Goal: Transaction & Acquisition: Purchase product/service

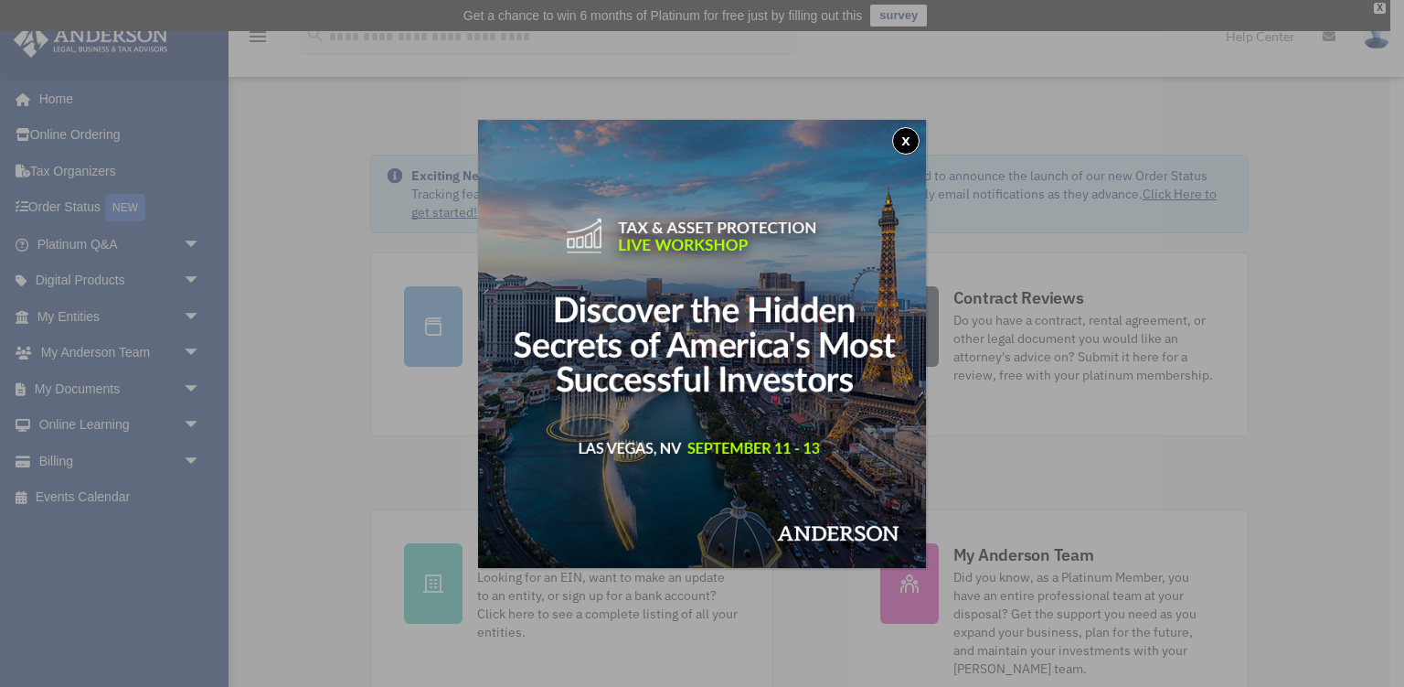
click at [910, 140] on button "x" at bounding box center [905, 140] width 27 height 27
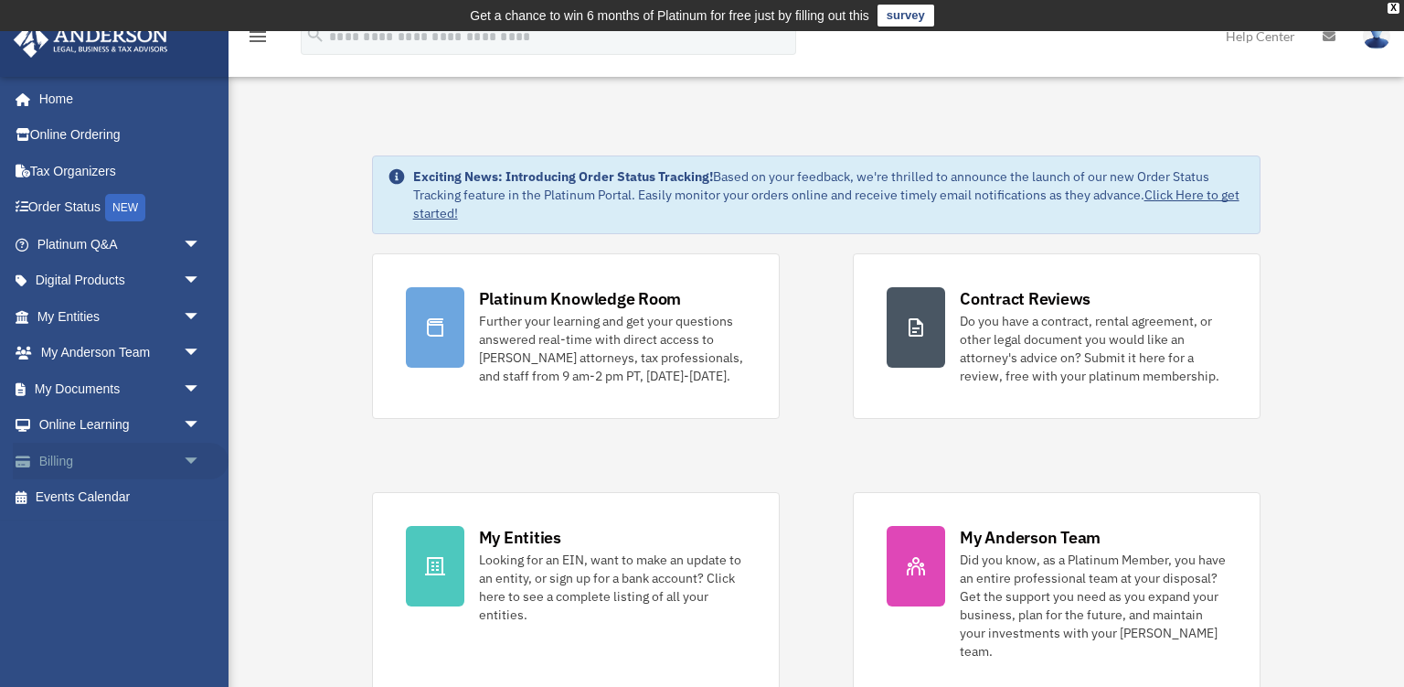
click at [192, 458] on span "arrow_drop_down" at bounding box center [201, 460] width 37 height 37
click at [130, 496] on link "$ Open Invoices" at bounding box center [127, 497] width 203 height 37
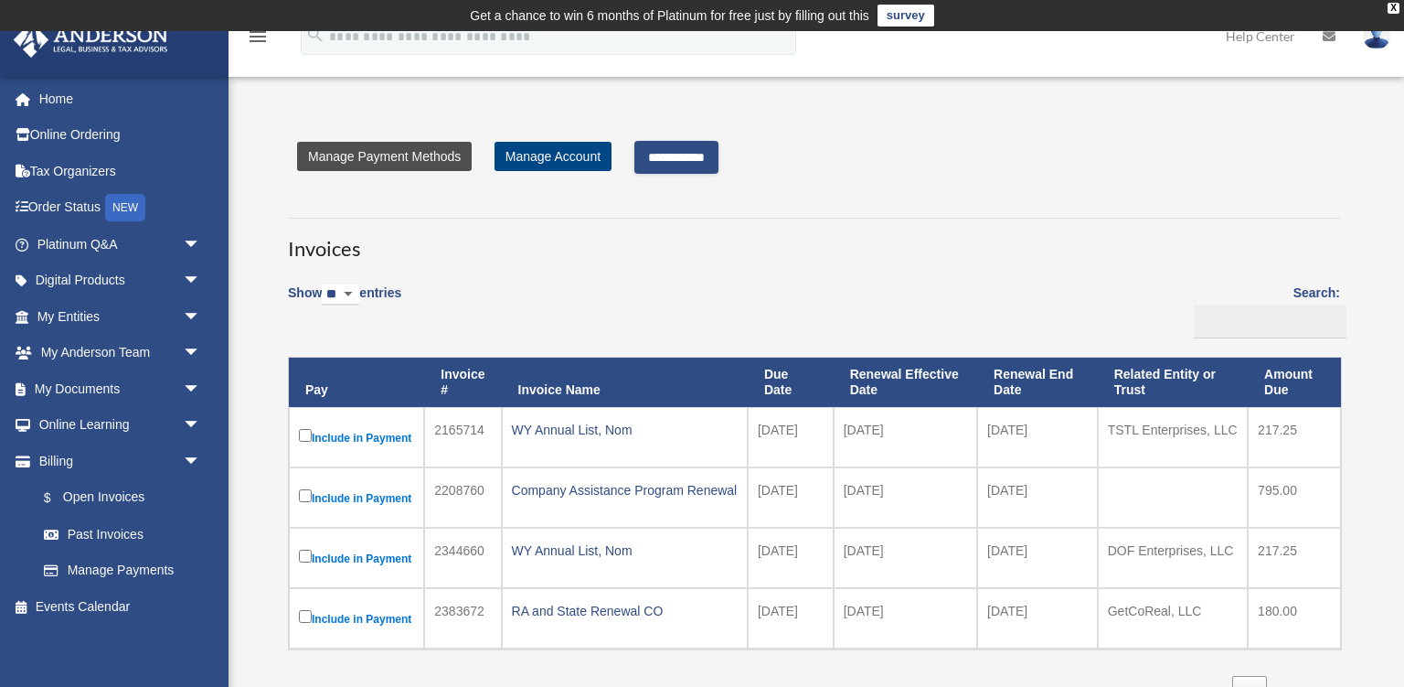
click at [408, 154] on link "Manage Payment Methods" at bounding box center [384, 156] width 175 height 29
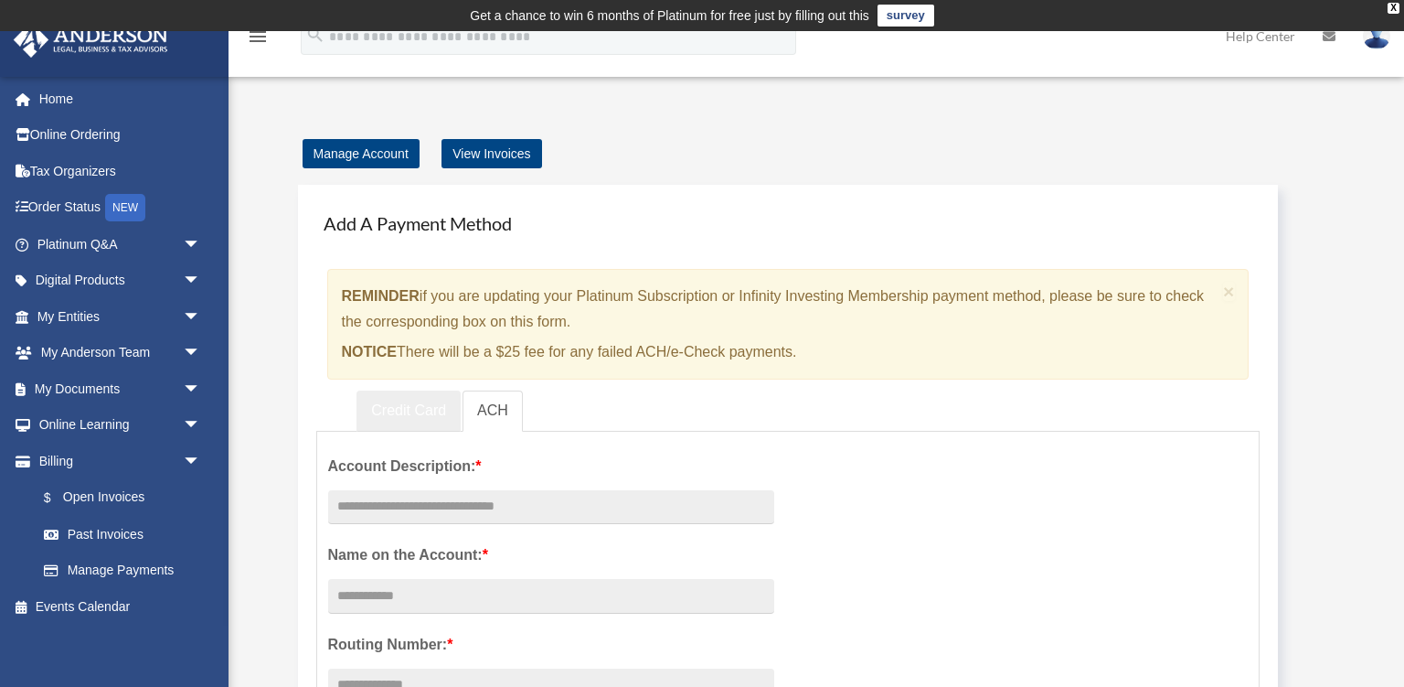
click at [400, 408] on link "Credit Card" at bounding box center [409, 410] width 104 height 41
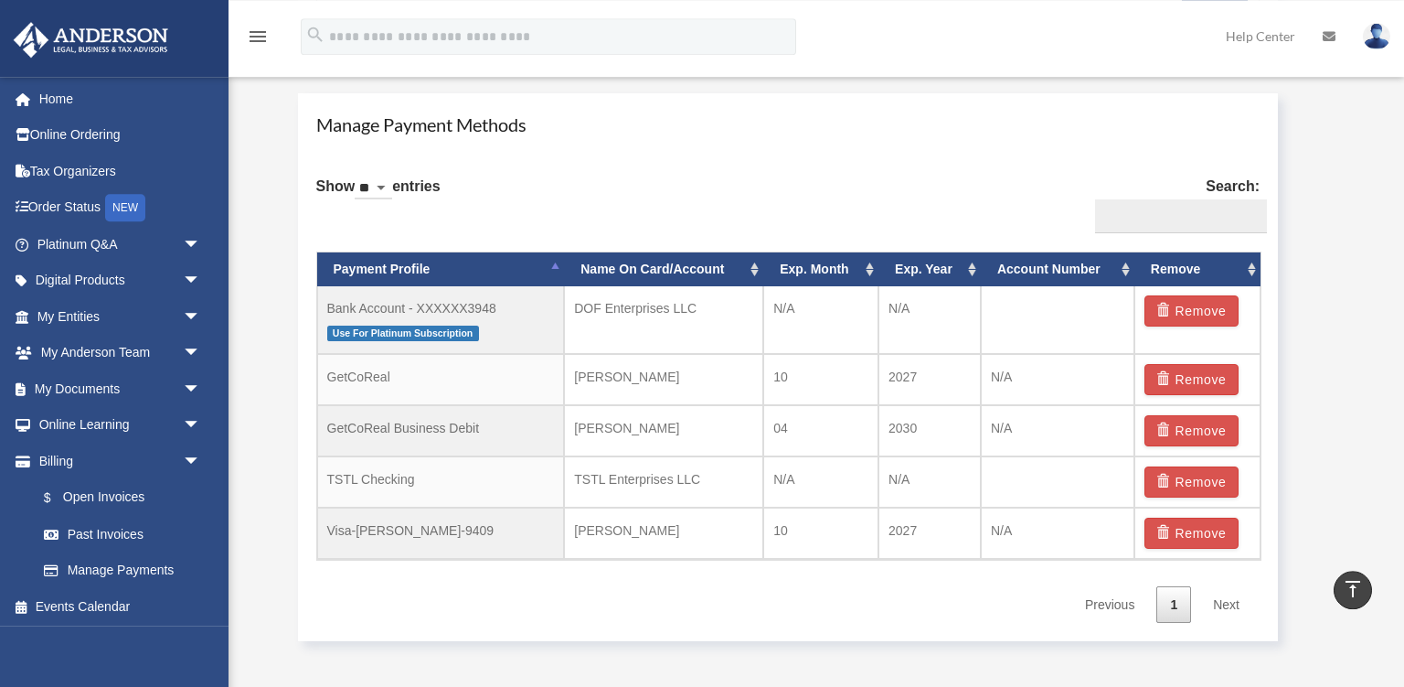
scroll to position [1061, 0]
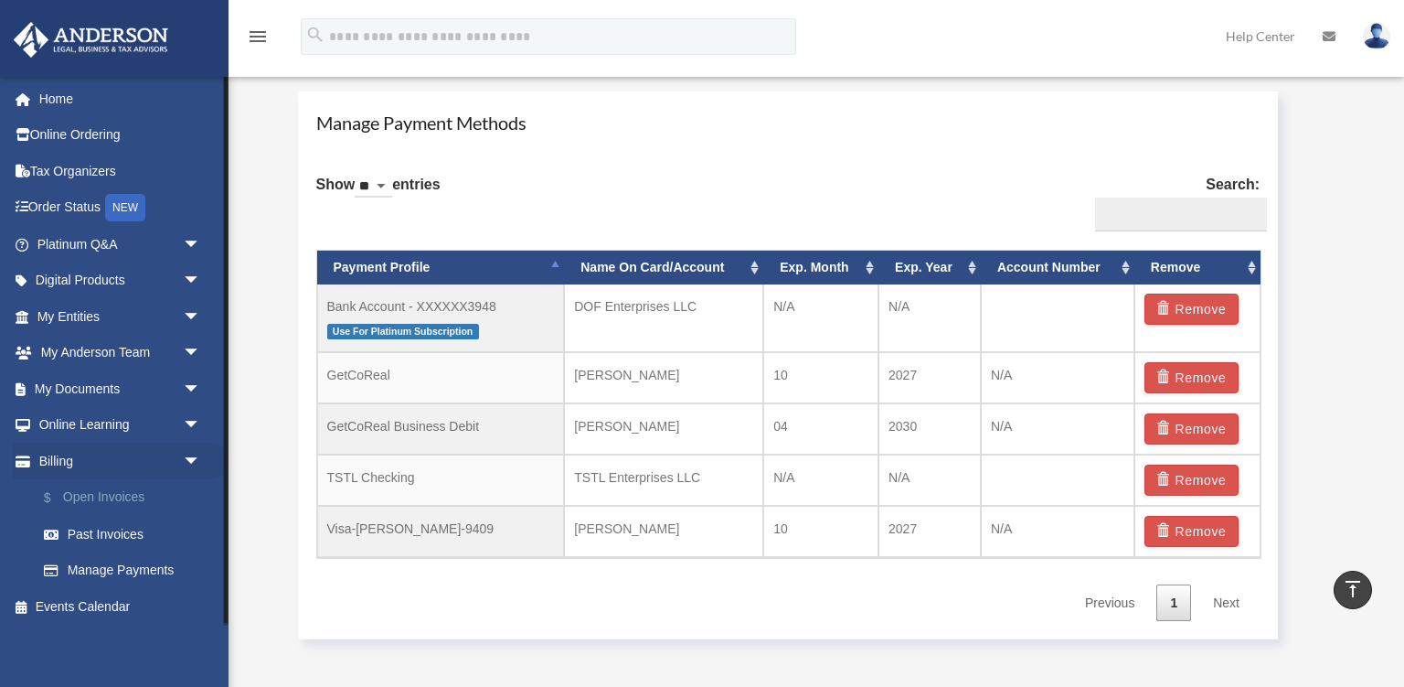
click at [115, 495] on link "$ Open Invoices" at bounding box center [127, 497] width 203 height 37
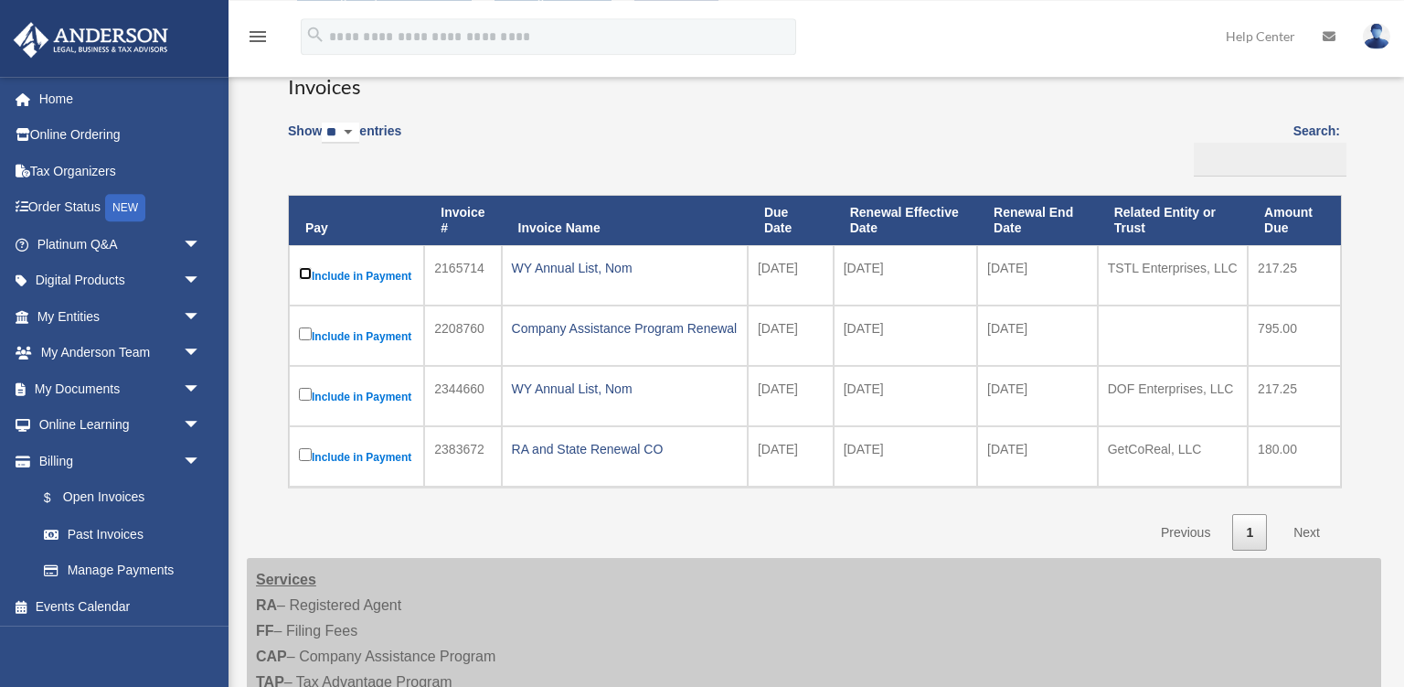
scroll to position [193, 0]
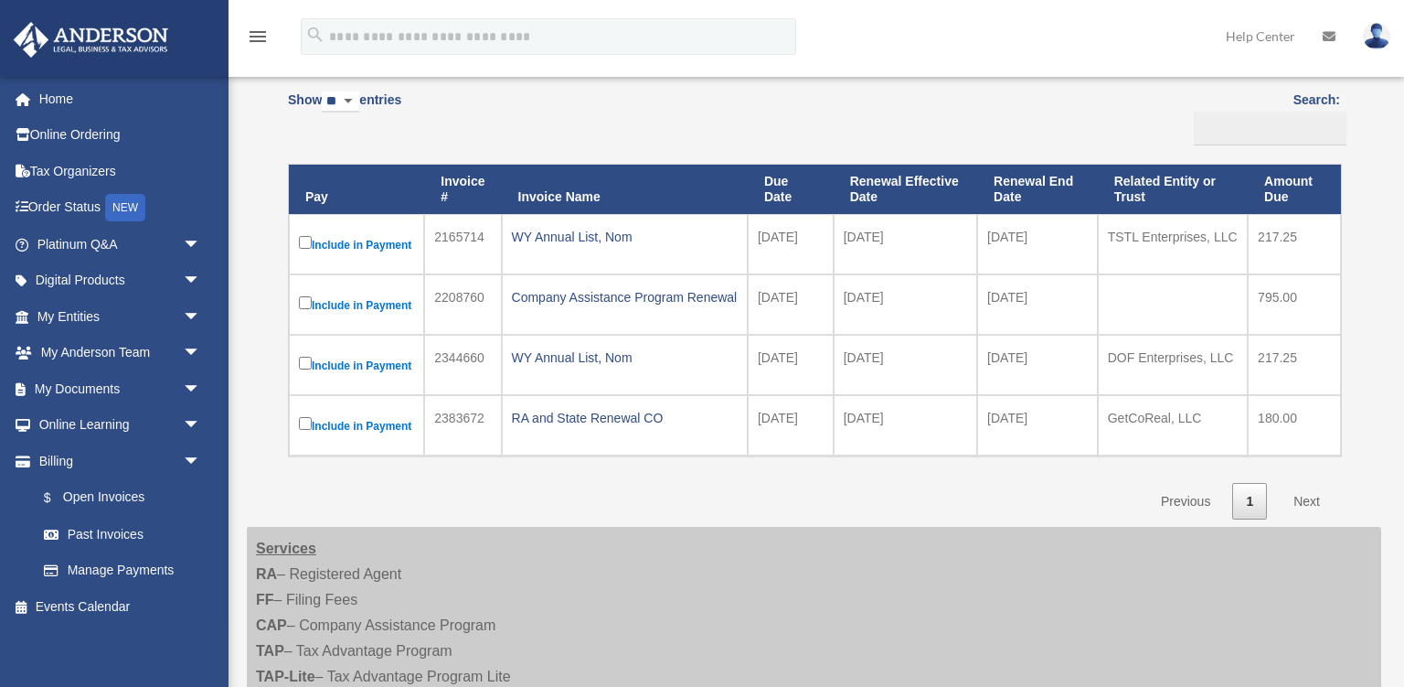
click at [1306, 493] on link "Next" at bounding box center [1307, 501] width 54 height 37
click at [1298, 493] on link "Next" at bounding box center [1307, 501] width 54 height 37
click at [1245, 497] on link "1" at bounding box center [1249, 501] width 35 height 37
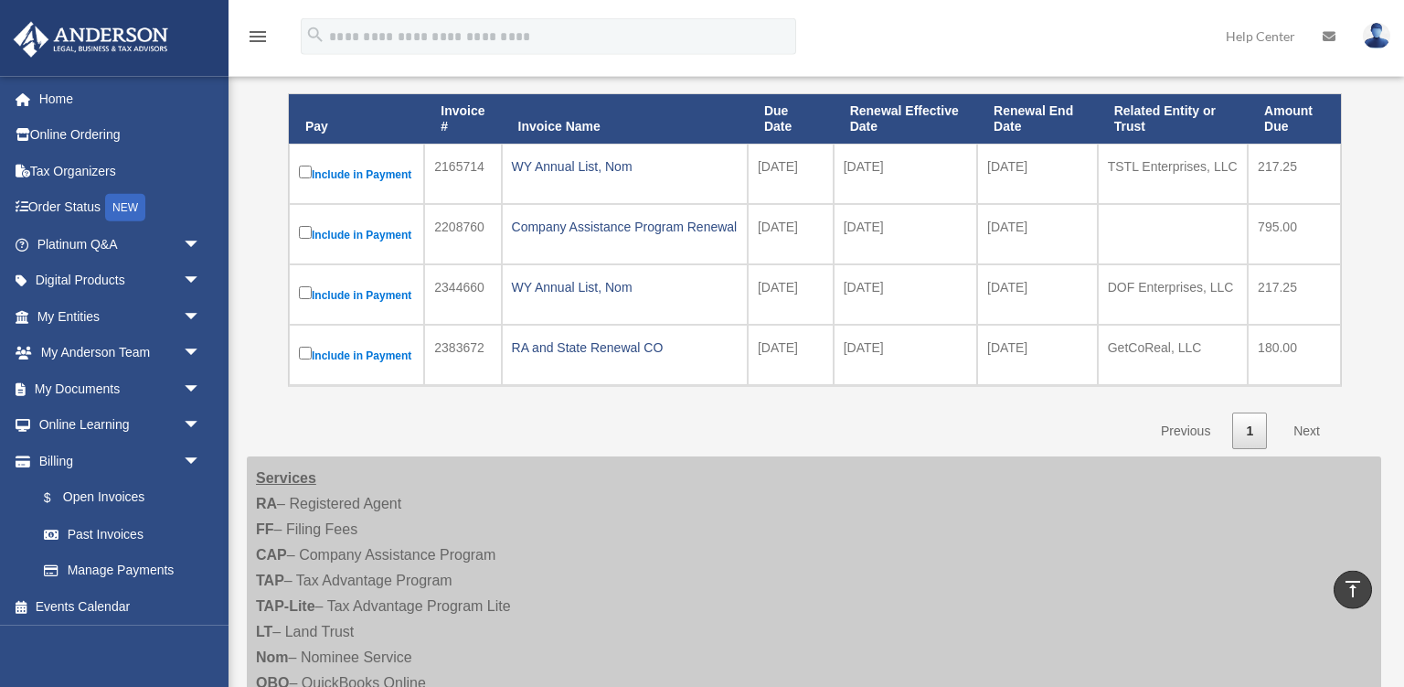
scroll to position [0, 0]
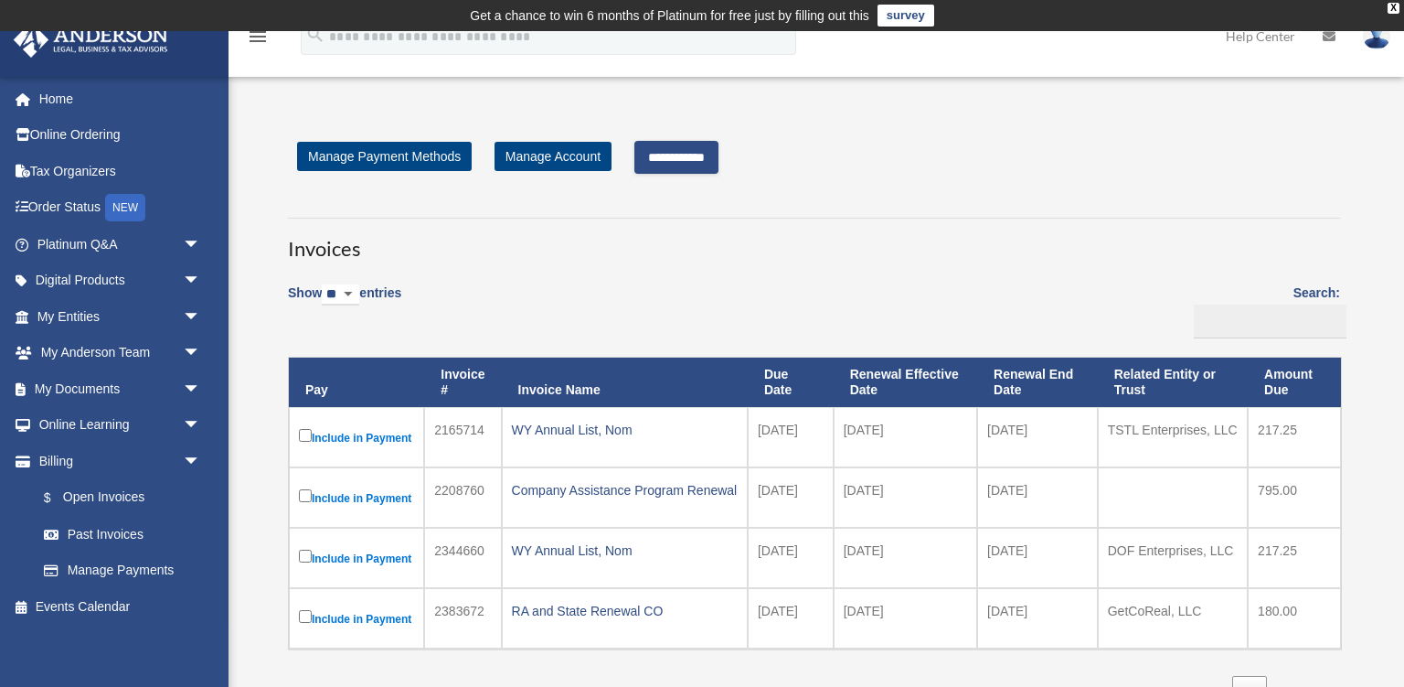
click at [719, 162] on input "**********" at bounding box center [676, 157] width 84 height 33
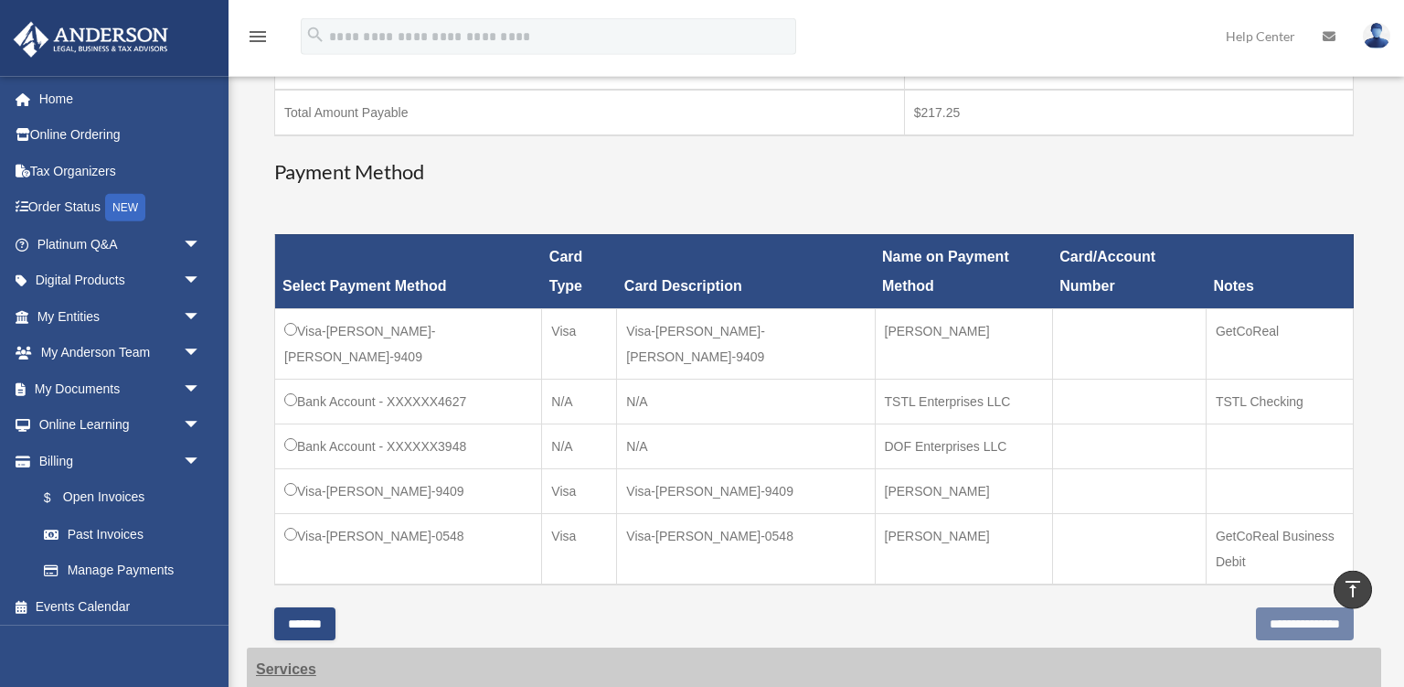
scroll to position [483, 0]
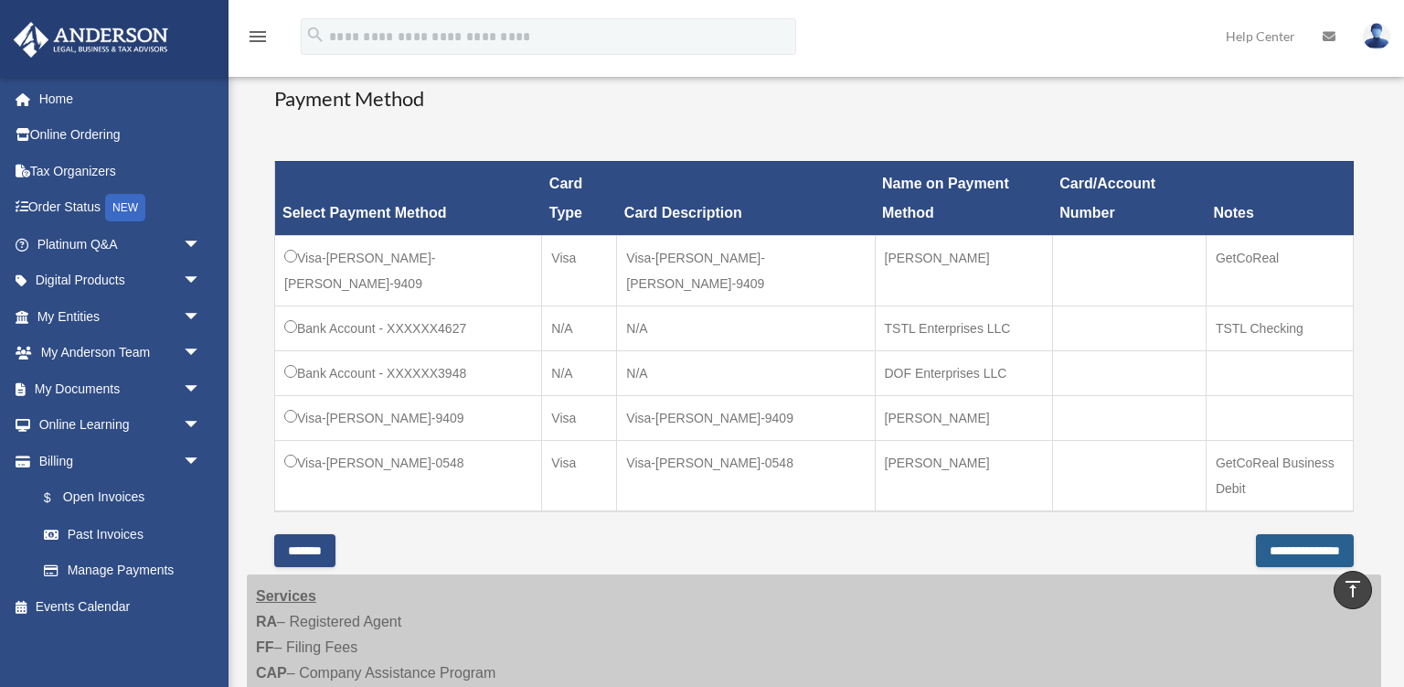
click at [1256, 544] on input "**********" at bounding box center [1305, 550] width 98 height 33
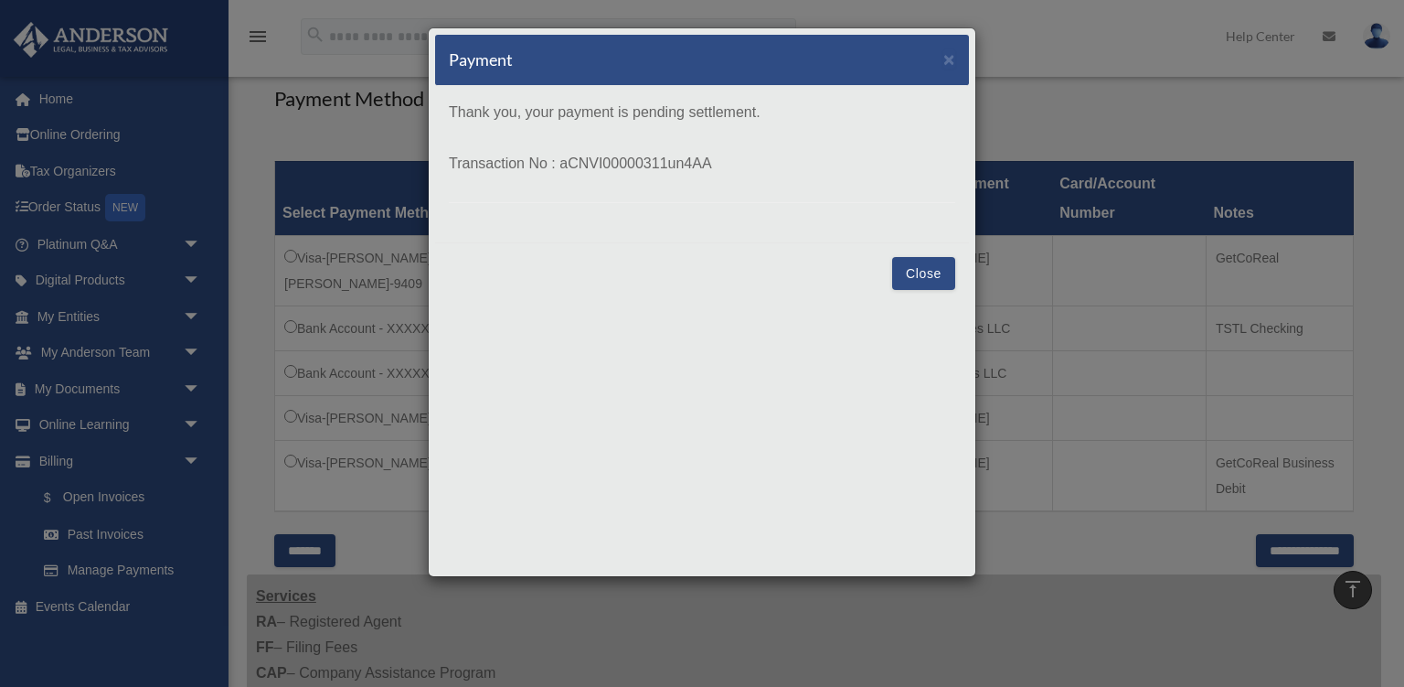
click at [924, 276] on button "Close" at bounding box center [923, 273] width 63 height 33
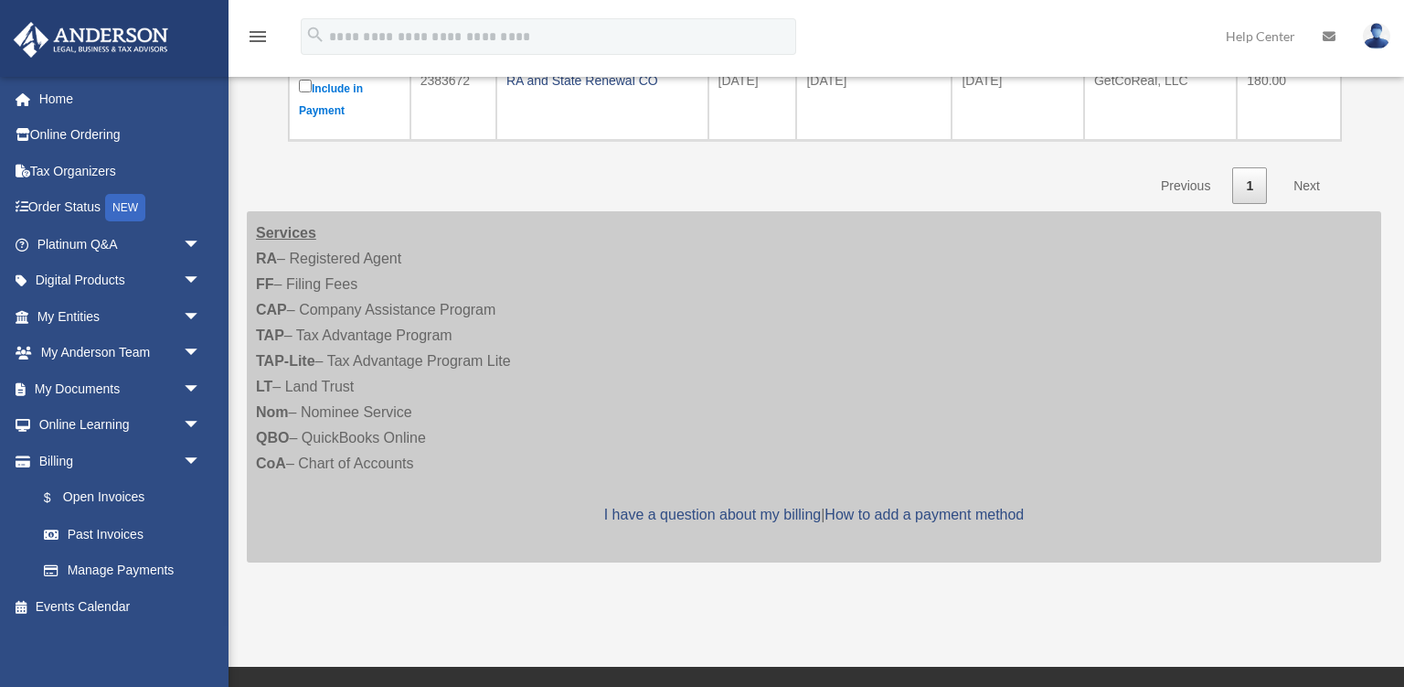
scroll to position [483, 0]
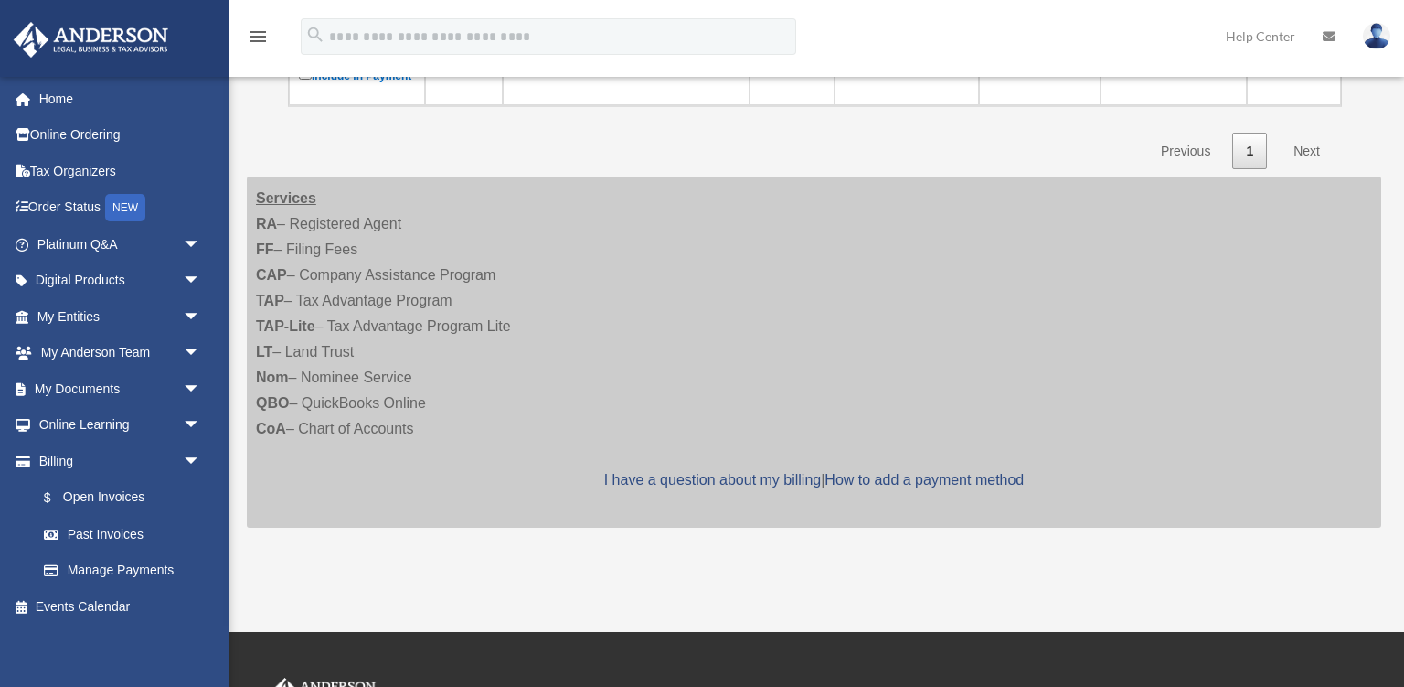
click at [1380, 33] on img at bounding box center [1376, 36] width 27 height 27
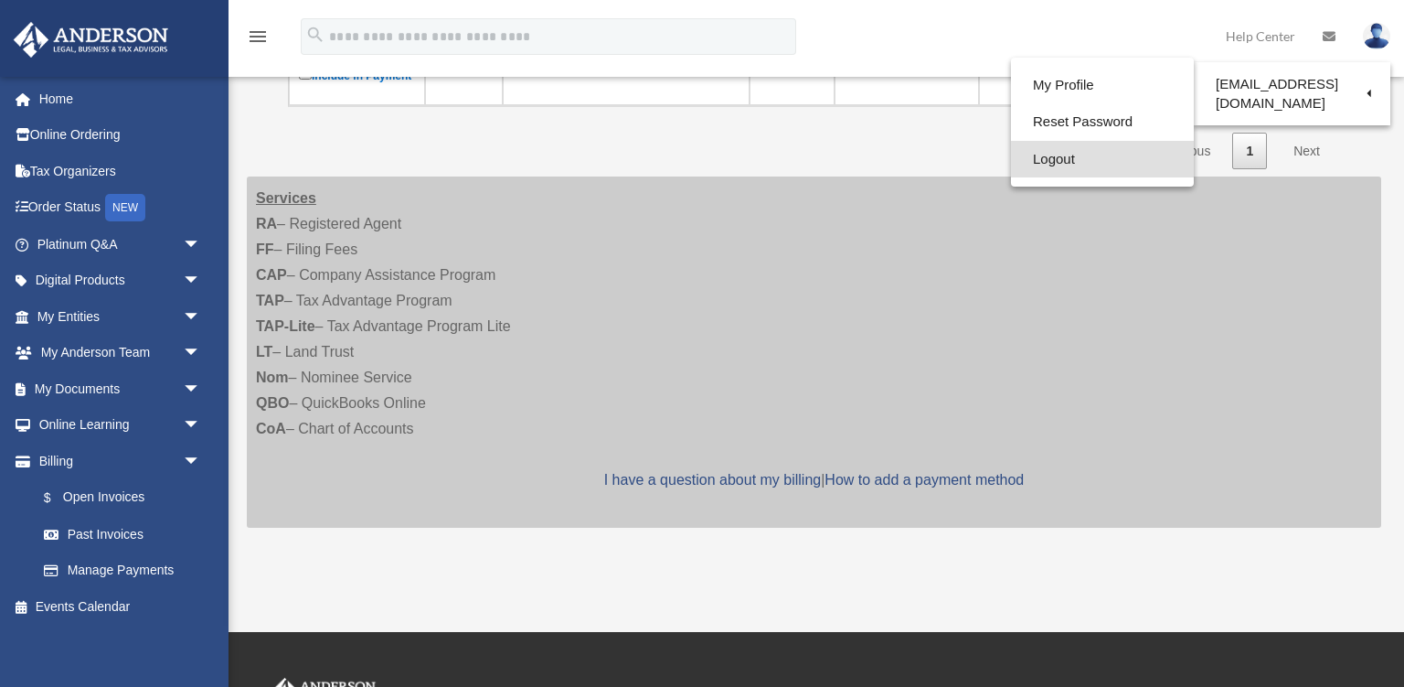
click at [1057, 159] on link "Logout" at bounding box center [1102, 159] width 183 height 37
